Goal: Navigation & Orientation: Find specific page/section

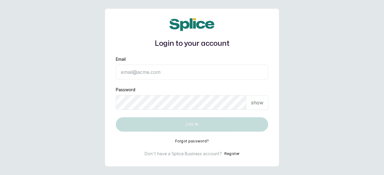
type input "thebougieritualscompany@gmail.com"
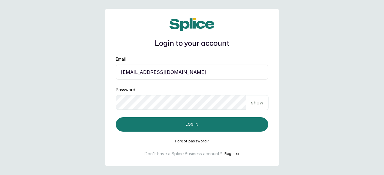
click at [258, 102] on p "show" at bounding box center [257, 102] width 12 height 7
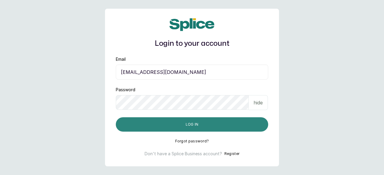
click at [193, 124] on button "Log in" at bounding box center [192, 125] width 152 height 14
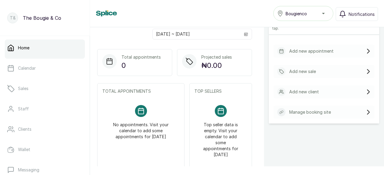
scroll to position [122, 0]
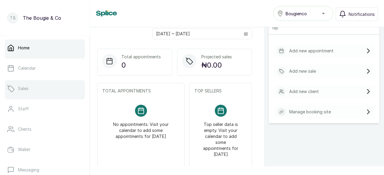
click at [36, 89] on link "Sales" at bounding box center [45, 88] width 80 height 17
